Goal: Task Accomplishment & Management: Manage account settings

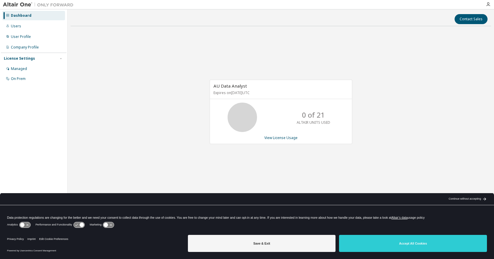
click at [469, 197] on div "Continue without accepting" at bounding box center [465, 199] width 32 height 5
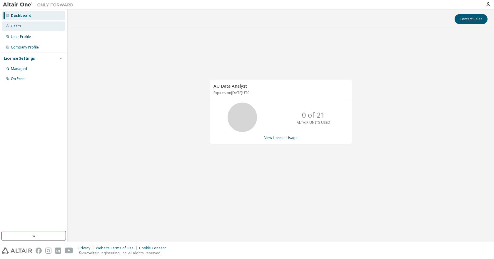
click at [16, 27] on div "Users" at bounding box center [16, 26] width 10 height 5
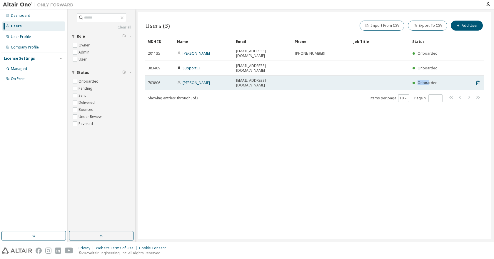
drag, startPoint x: 429, startPoint y: 70, endPoint x: 408, endPoint y: 69, distance: 20.3
click at [408, 76] on tr "703806 Marion GLORIAU m.gloriau@aigle.com Onboarded" at bounding box center [314, 83] width 339 height 15
click at [199, 80] on link "Marion GLORIAU" at bounding box center [196, 82] width 27 height 5
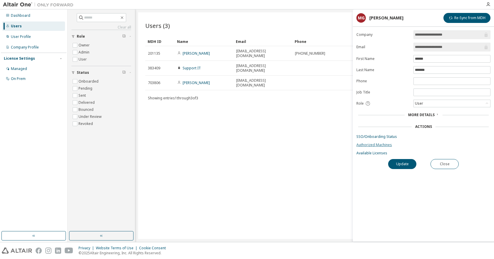
click at [375, 144] on link "Authorized Machines" at bounding box center [423, 145] width 134 height 5
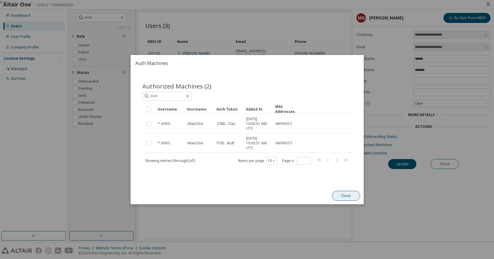
click at [348, 195] on button "Close" at bounding box center [346, 196] width 28 height 10
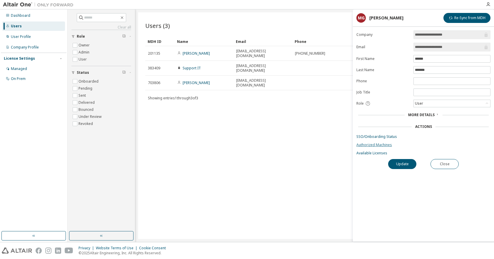
click at [370, 146] on link "Authorized Machines" at bounding box center [423, 145] width 134 height 5
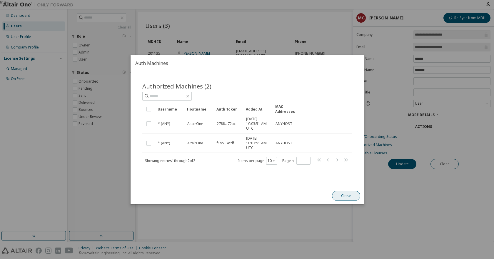
click at [342, 193] on button "Close" at bounding box center [346, 196] width 28 height 10
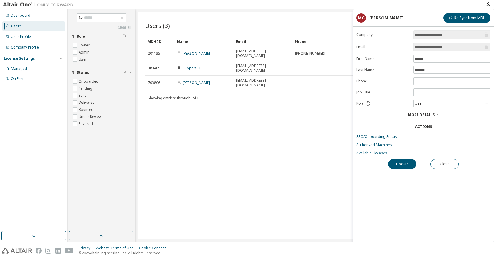
click at [366, 153] on link "Available Licenses" at bounding box center [423, 153] width 134 height 5
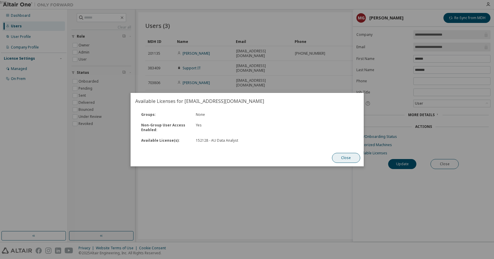
click at [350, 157] on button "Close" at bounding box center [346, 158] width 28 height 10
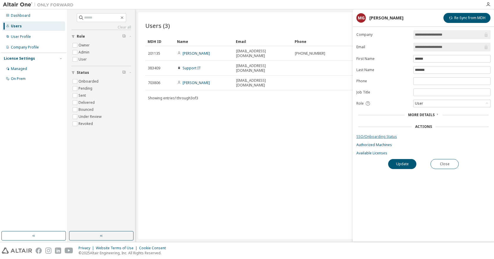
click at [373, 136] on link "SSO/Onboarding Status" at bounding box center [423, 136] width 134 height 5
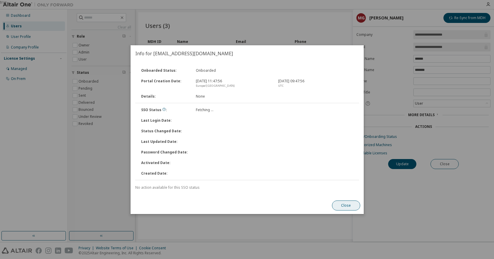
click at [341, 205] on button "Close" at bounding box center [346, 205] width 28 height 10
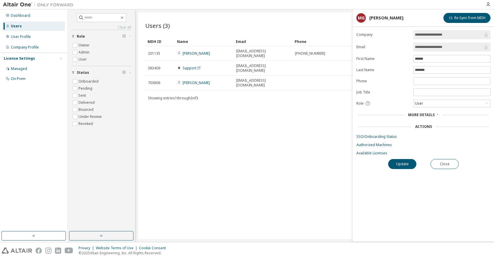
click at [415, 115] on span "More Details" at bounding box center [421, 114] width 26 height 5
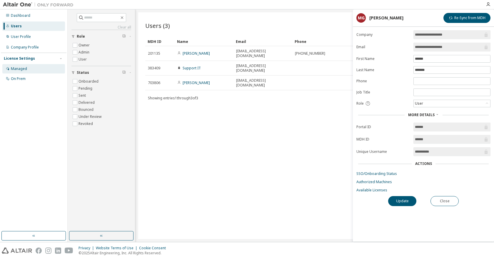
click at [21, 69] on div "Managed" at bounding box center [19, 68] width 16 height 5
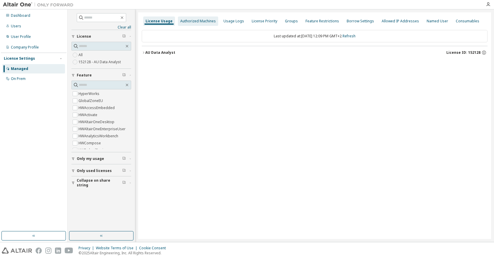
click at [198, 19] on div "Authorized Machines" at bounding box center [198, 21] width 36 height 5
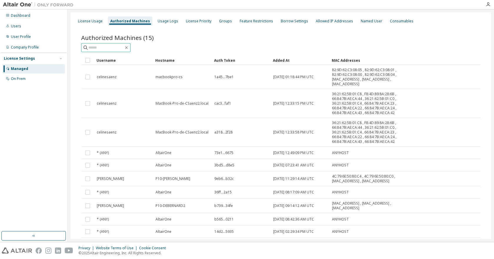
click at [108, 47] on input "text" at bounding box center [105, 48] width 35 height 6
type input "**********"
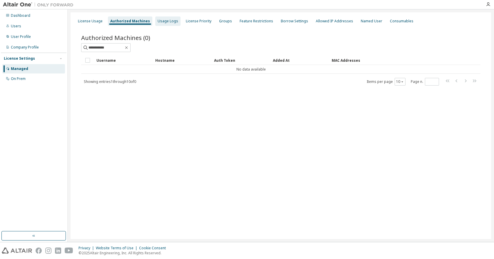
click at [164, 21] on div "Usage Logs" at bounding box center [168, 21] width 21 height 5
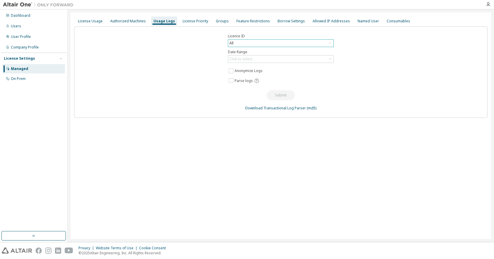
click at [248, 41] on div "All" at bounding box center [280, 43] width 105 height 7
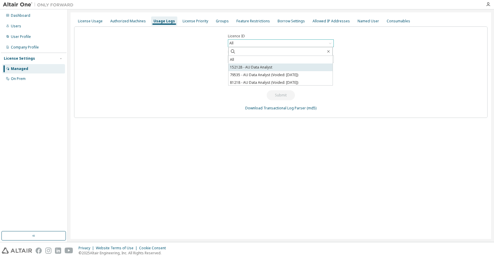
click at [262, 66] on li "152128 - AU Data Analyst" at bounding box center [280, 67] width 104 height 8
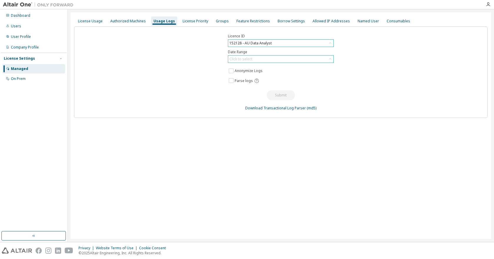
click at [263, 59] on div "Click to select" at bounding box center [280, 59] width 105 height 7
click at [262, 83] on li "Year to date" at bounding box center [280, 83] width 104 height 8
click at [186, 22] on div "License Priority" at bounding box center [196, 21] width 26 height 5
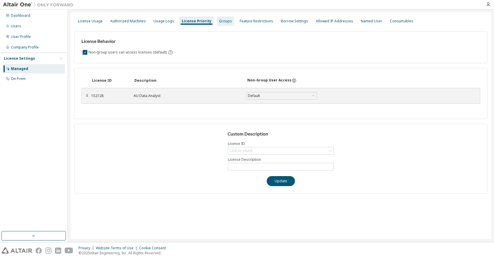
click at [220, 21] on div "Groups" at bounding box center [225, 21] width 13 height 5
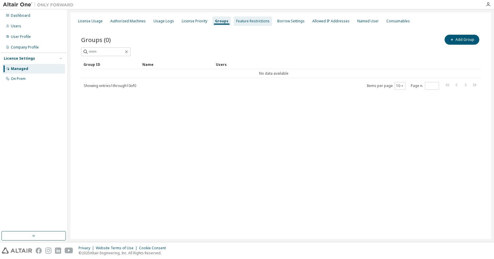
click at [245, 19] on div "Feature Restrictions" at bounding box center [253, 21] width 34 height 5
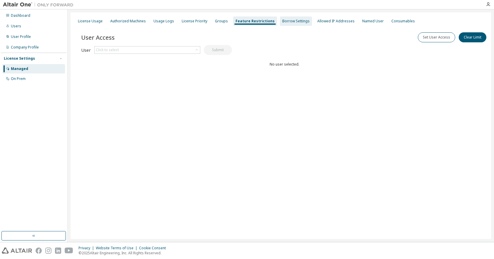
click at [290, 21] on div "Borrow Settings" at bounding box center [295, 21] width 27 height 5
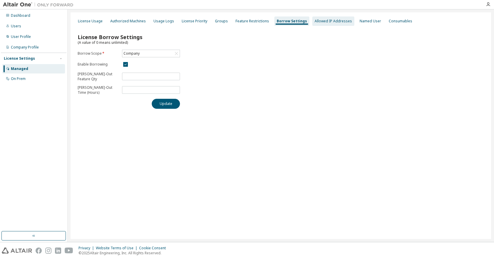
click at [328, 22] on div "Allowed IP Addresses" at bounding box center [333, 21] width 37 height 5
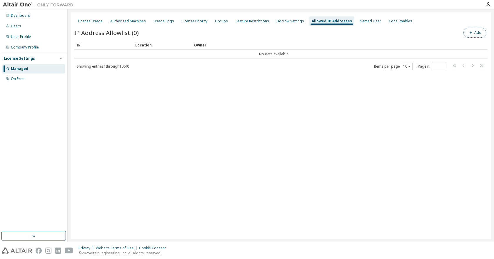
click at [472, 31] on icon "button" at bounding box center [471, 33] width 4 height 4
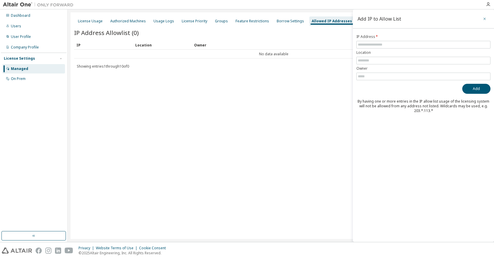
click at [484, 18] on icon "button" at bounding box center [484, 18] width 4 height 5
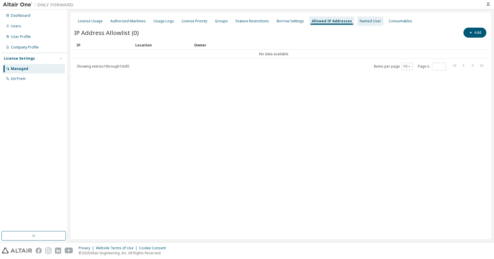
click at [360, 21] on div "Named User" at bounding box center [370, 21] width 21 height 5
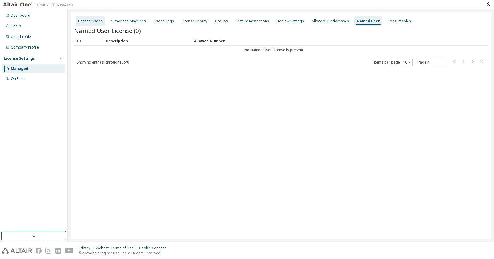
click at [91, 20] on div "License Usage" at bounding box center [90, 21] width 25 height 5
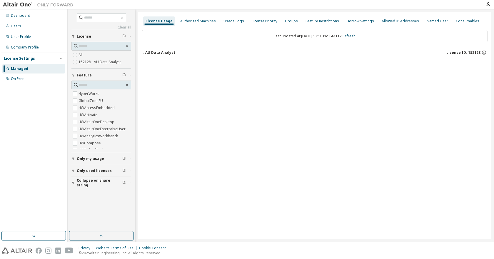
click at [88, 61] on label "152128 - AU Data Analyst" at bounding box center [100, 61] width 44 height 7
click at [162, 51] on div "AU Data Analyst" at bounding box center [160, 52] width 30 height 5
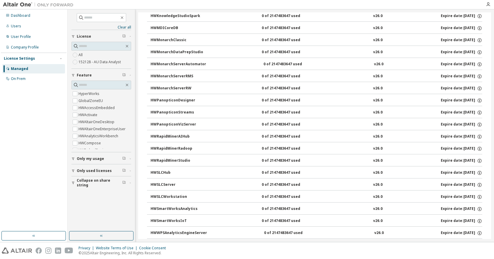
scroll to position [265, 0]
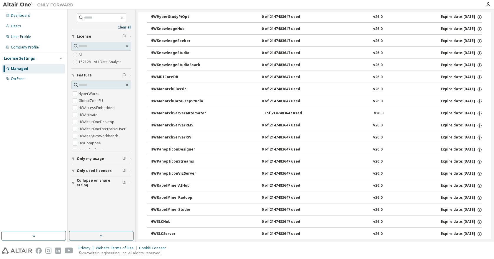
click at [176, 88] on div "HWMonarchClassic" at bounding box center [177, 89] width 53 height 5
click at [447, 88] on div "Expire date: 2026-08-01" at bounding box center [461, 89] width 41 height 5
click at [477, 88] on icon "button" at bounding box center [479, 89] width 4 height 4
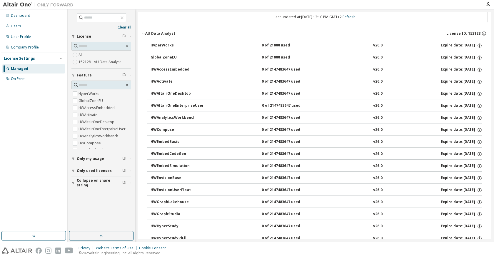
scroll to position [0, 0]
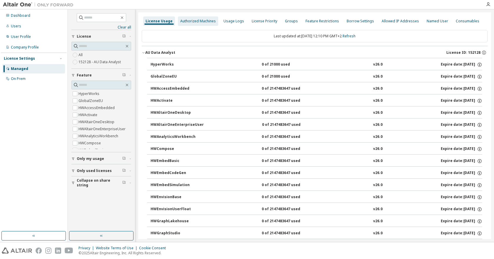
click at [198, 22] on div "Authorized Machines" at bounding box center [198, 21] width 36 height 5
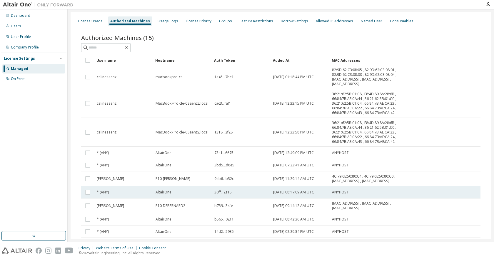
scroll to position [30, 0]
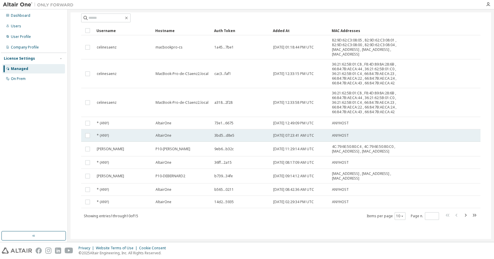
click at [156, 137] on span "AltairOne" at bounding box center [164, 135] width 16 height 5
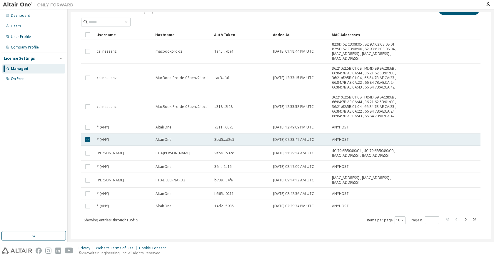
scroll to position [34, 0]
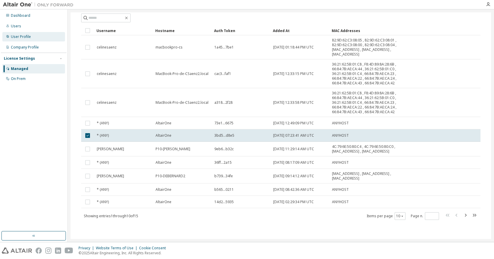
click at [21, 37] on div "User Profile" at bounding box center [21, 36] width 20 height 5
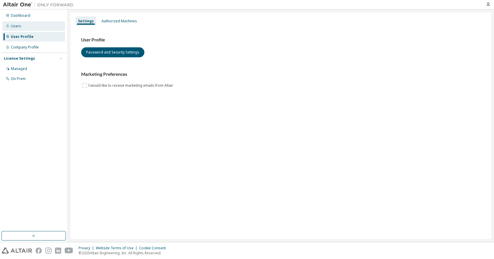
click at [20, 26] on div "Users" at bounding box center [16, 26] width 10 height 5
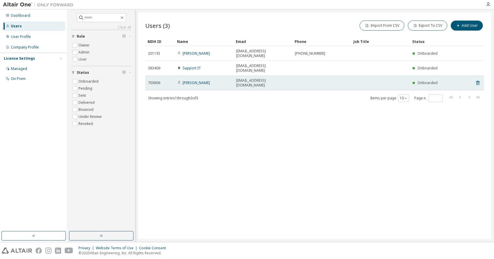
click at [153, 81] on span "703806" at bounding box center [154, 83] width 12 height 5
click at [188, 80] on link "Marion GLORIAU" at bounding box center [196, 82] width 27 height 5
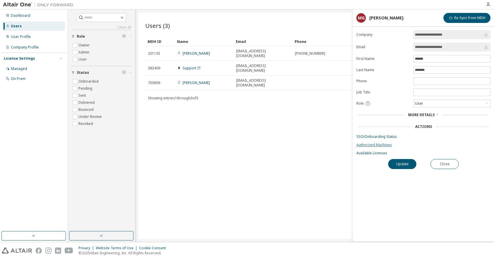
click at [374, 146] on link "Authorized Machines" at bounding box center [423, 145] width 134 height 5
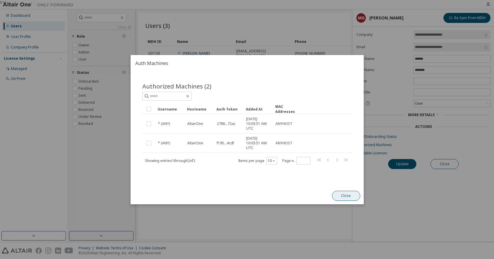
click at [342, 197] on button "Close" at bounding box center [346, 196] width 28 height 10
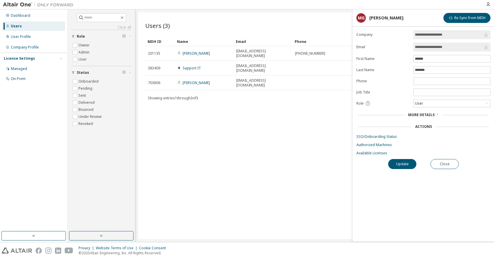
click at [296, 156] on div "Users (3) Import From CSV Export To CSV Add User Clear Load Save Save As Field …" at bounding box center [314, 125] width 353 height 227
click at [21, 35] on div "User Profile" at bounding box center [21, 36] width 20 height 5
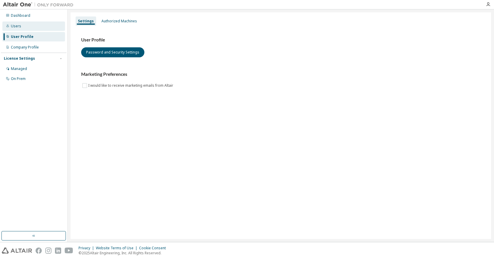
click at [18, 27] on div "Users" at bounding box center [16, 26] width 10 height 5
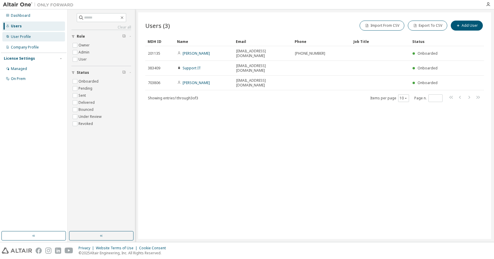
click at [17, 38] on div "User Profile" at bounding box center [21, 36] width 20 height 5
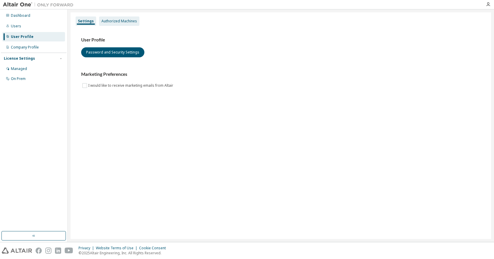
click at [136, 19] on div "Authorized Machines" at bounding box center [119, 20] width 40 height 9
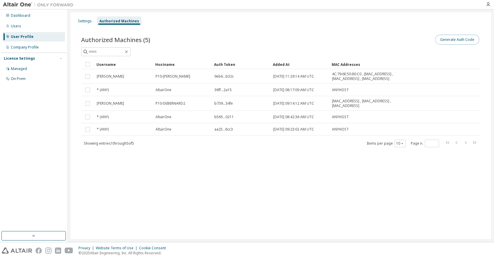
click at [454, 40] on button "Generate Auth Code" at bounding box center [457, 40] width 44 height 10
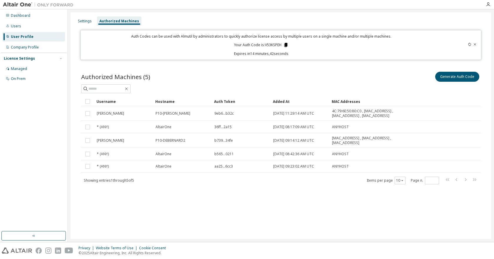
click at [285, 44] on icon at bounding box center [285, 44] width 5 height 5
click at [287, 44] on icon at bounding box center [285, 45] width 3 height 4
click at [18, 25] on div "Users" at bounding box center [16, 26] width 10 height 5
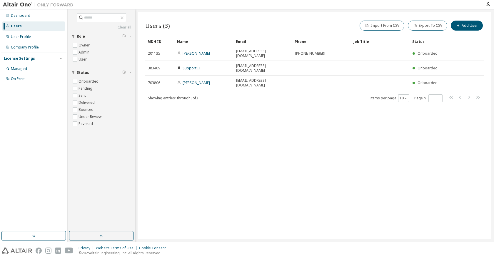
click at [387, 129] on div "Users (3) Import From CSV Export To CSV Add User Clear Load Save Save As Field …" at bounding box center [314, 125] width 353 height 227
click at [445, 137] on div "Users (3) Import From CSV Export To CSV Add User Clear Load Save Save As Field …" at bounding box center [314, 125] width 353 height 227
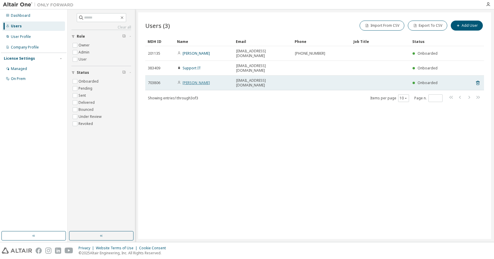
click at [196, 80] on link "Marion GLORIAU" at bounding box center [196, 82] width 27 height 5
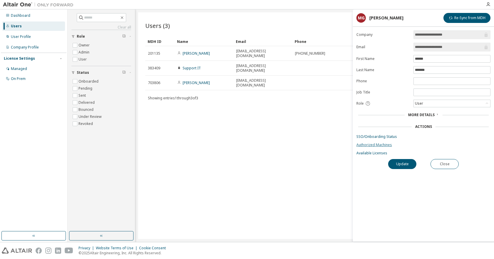
click at [373, 144] on link "Authorized Machines" at bounding box center [423, 145] width 134 height 5
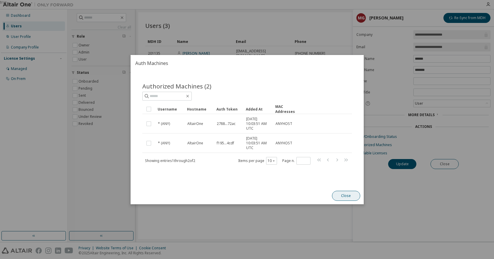
click at [349, 198] on button "Close" at bounding box center [346, 196] width 28 height 10
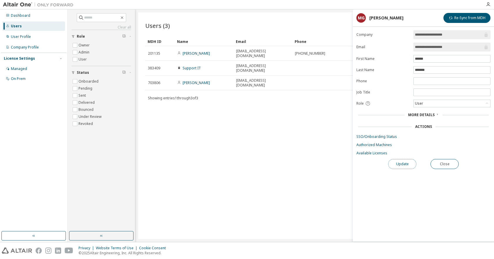
click at [405, 165] on button "Update" at bounding box center [402, 164] width 28 height 10
click at [379, 145] on link "Authorized Machines" at bounding box center [423, 145] width 134 height 5
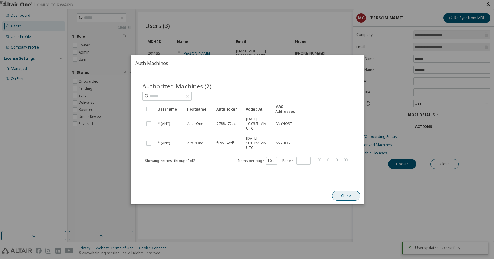
click at [342, 195] on button "Close" at bounding box center [346, 196] width 28 height 10
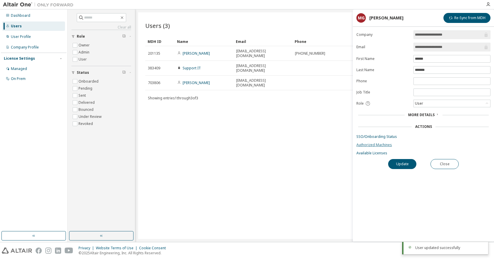
click at [373, 146] on link "Authorized Machines" at bounding box center [423, 145] width 134 height 5
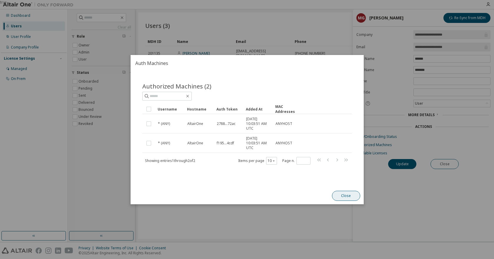
click at [347, 195] on button "Close" at bounding box center [346, 196] width 28 height 10
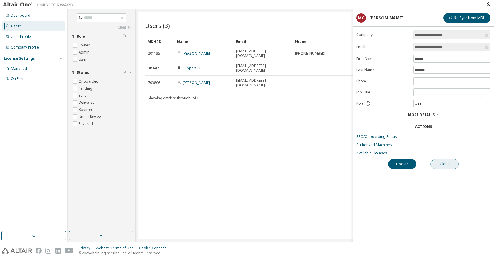
click at [445, 164] on button "Close" at bounding box center [444, 164] width 28 height 10
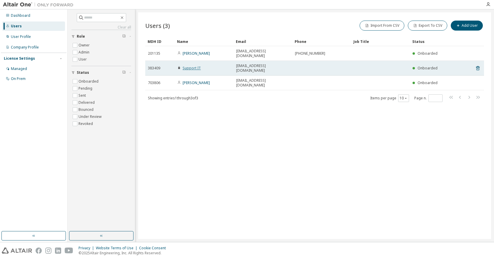
click at [190, 66] on link "Support IT" at bounding box center [192, 68] width 18 height 5
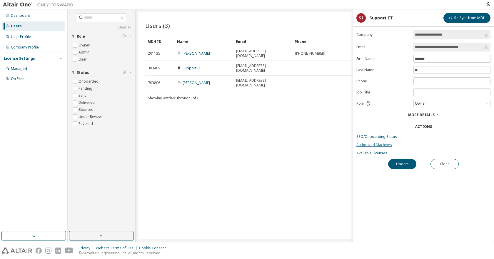
click at [374, 144] on link "Authorized Machines" at bounding box center [423, 145] width 134 height 5
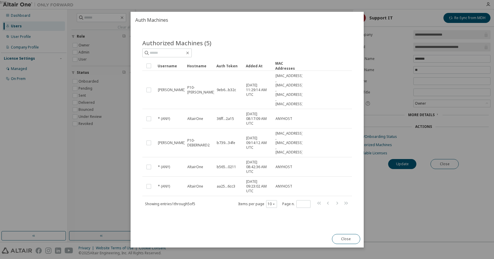
click at [340, 236] on button "Close" at bounding box center [346, 239] width 28 height 10
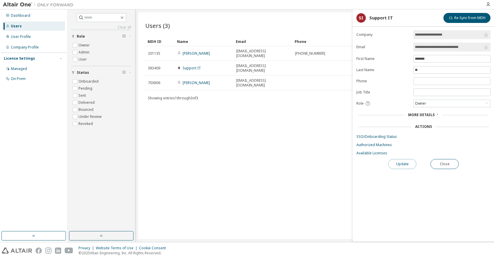
click at [398, 164] on button "Update" at bounding box center [402, 164] width 28 height 10
click at [375, 145] on link "Authorized Machines" at bounding box center [423, 145] width 134 height 5
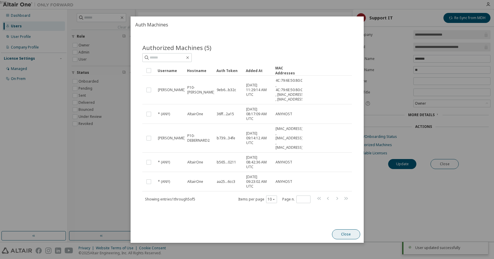
click at [342, 239] on button "Close" at bounding box center [346, 234] width 28 height 10
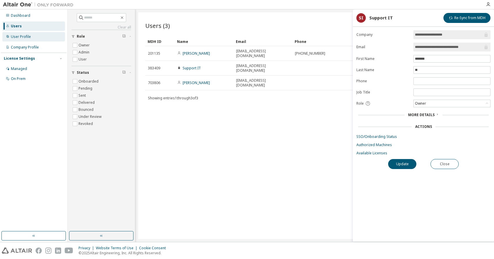
click at [21, 36] on div "User Profile" at bounding box center [21, 36] width 20 height 5
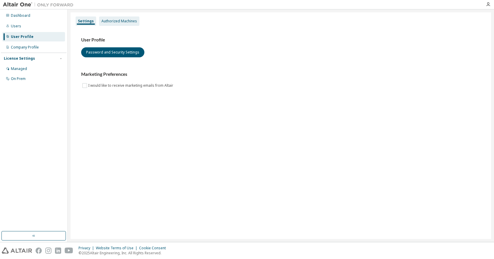
click at [118, 21] on div "Authorized Machines" at bounding box center [119, 21] width 36 height 5
click at [114, 20] on div "Authorized Machines" at bounding box center [119, 21] width 36 height 5
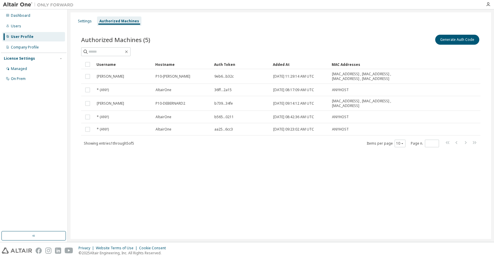
click at [332, 196] on div "Settings Authorized Machines Authorized Machines (5) Generate Auth Code Clear L…" at bounding box center [281, 125] width 420 height 227
drag, startPoint x: 462, startPoint y: 37, endPoint x: 339, endPoint y: 217, distance: 217.4
click at [374, 259] on html "Dashboard Users User Profile Company Profile License Settings Managed On Prem S…" at bounding box center [247, 129] width 494 height 259
click at [458, 39] on button "Generate Auth Code" at bounding box center [457, 40] width 44 height 10
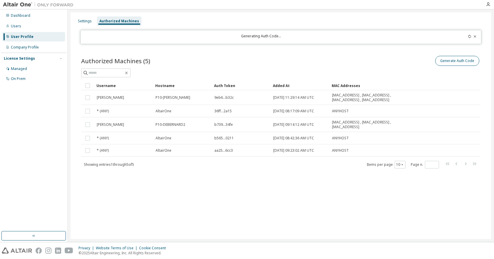
click at [454, 39] on div at bounding box center [457, 37] width 39 height 6
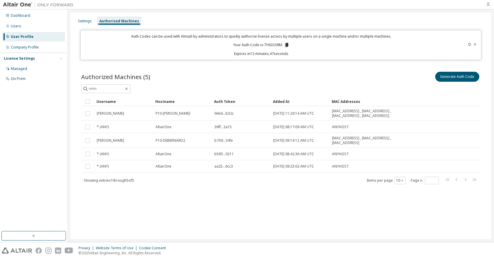
click at [488, 6] on icon "button" at bounding box center [488, 4] width 5 height 5
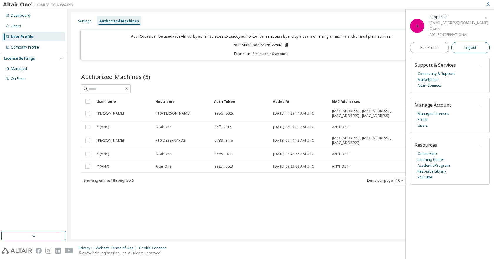
click at [467, 46] on span "Logout" at bounding box center [470, 48] width 12 height 6
